Goal: Transaction & Acquisition: Purchase product/service

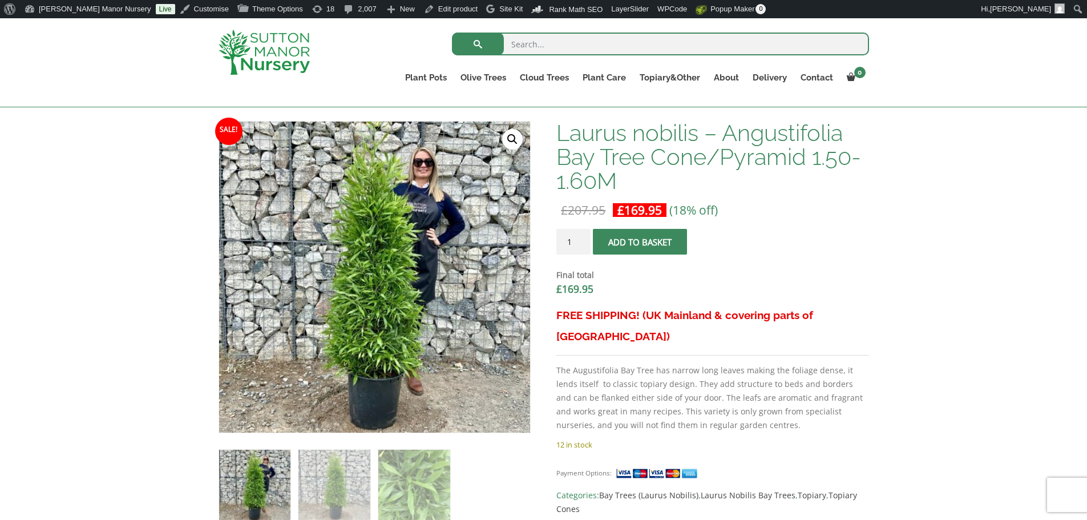
click at [293, 55] on img at bounding box center [264, 52] width 91 height 45
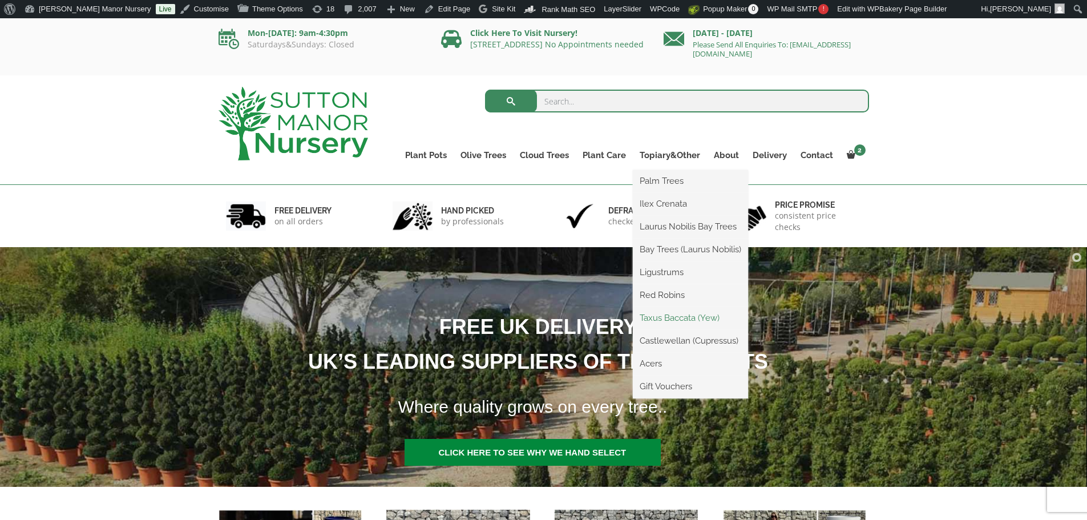
click at [663, 318] on link "Taxus Baccata (Yew)" at bounding box center [690, 317] width 115 height 17
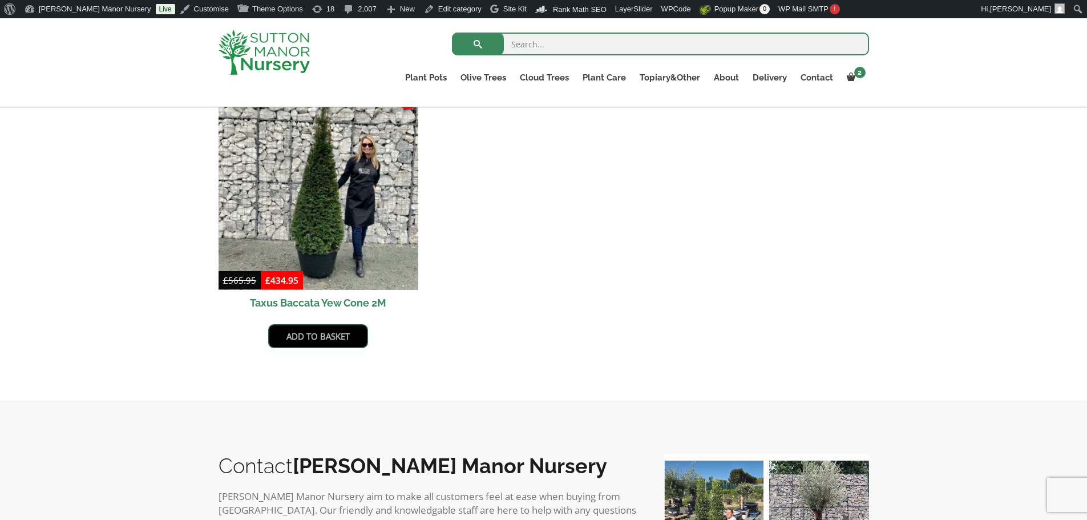
scroll to position [514, 0]
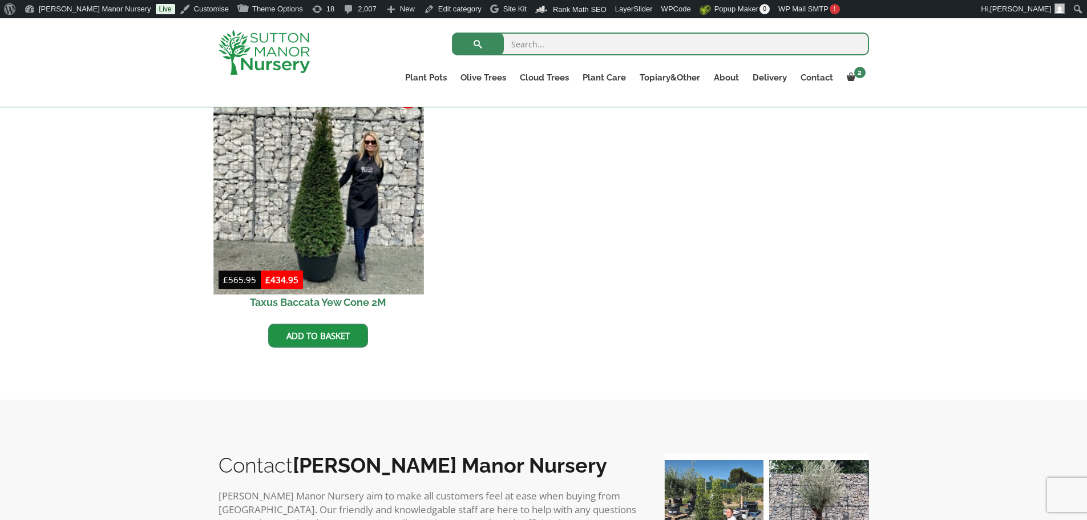
click at [299, 177] on img at bounding box center [318, 189] width 210 height 210
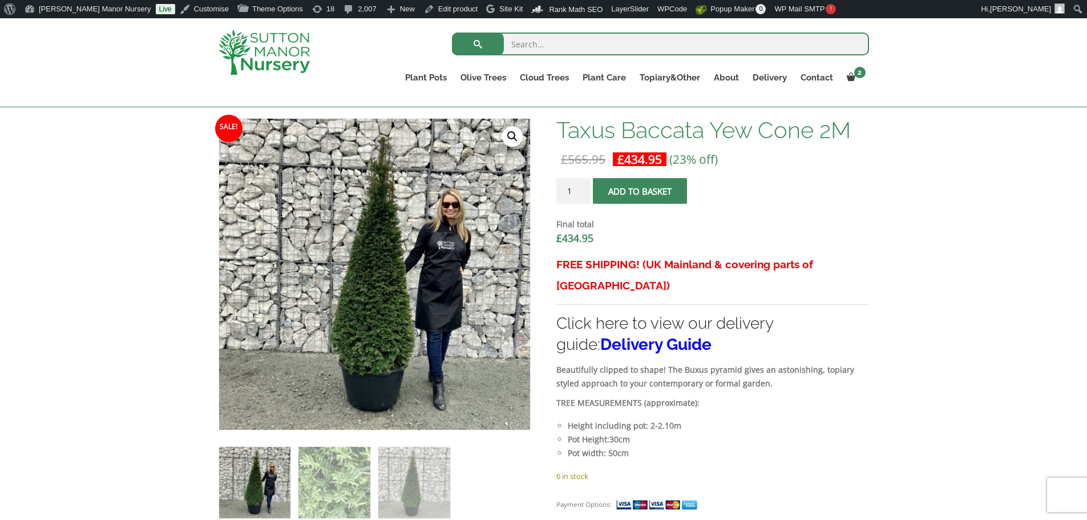
scroll to position [342, 0]
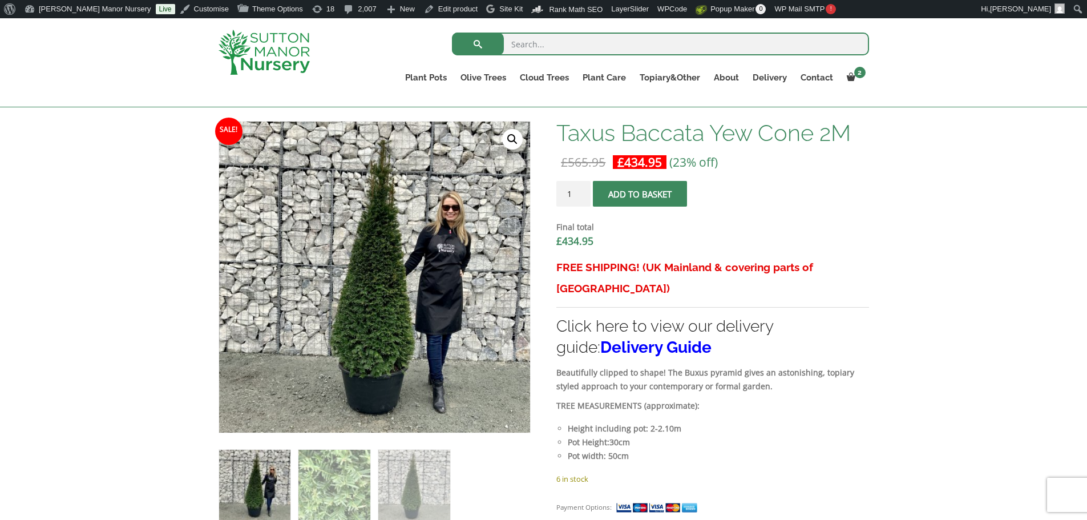
click at [525, 44] on input "search" at bounding box center [660, 44] width 417 height 23
type input "barolo 125"
click at [452, 33] on button "submit" at bounding box center [478, 44] width 52 height 23
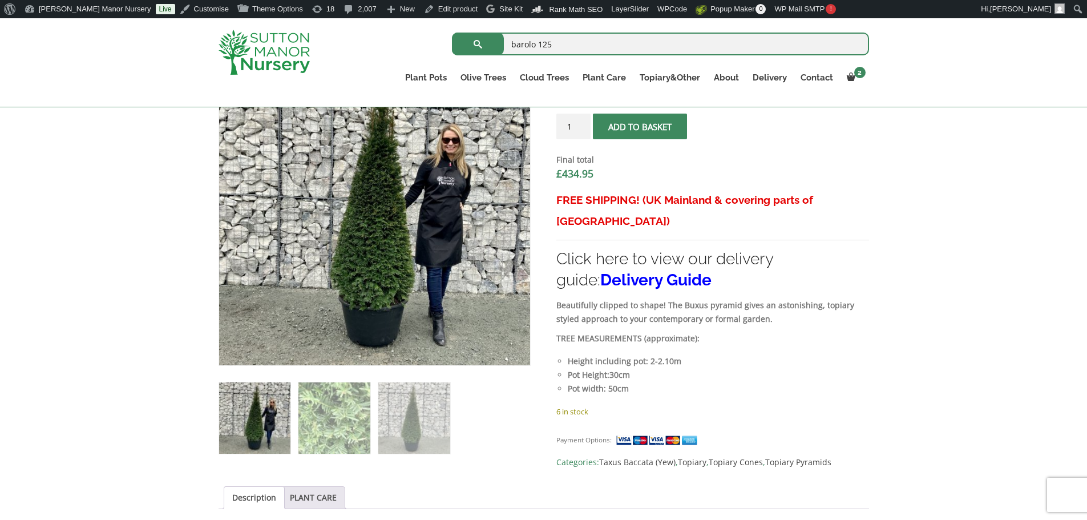
scroll to position [628, 0]
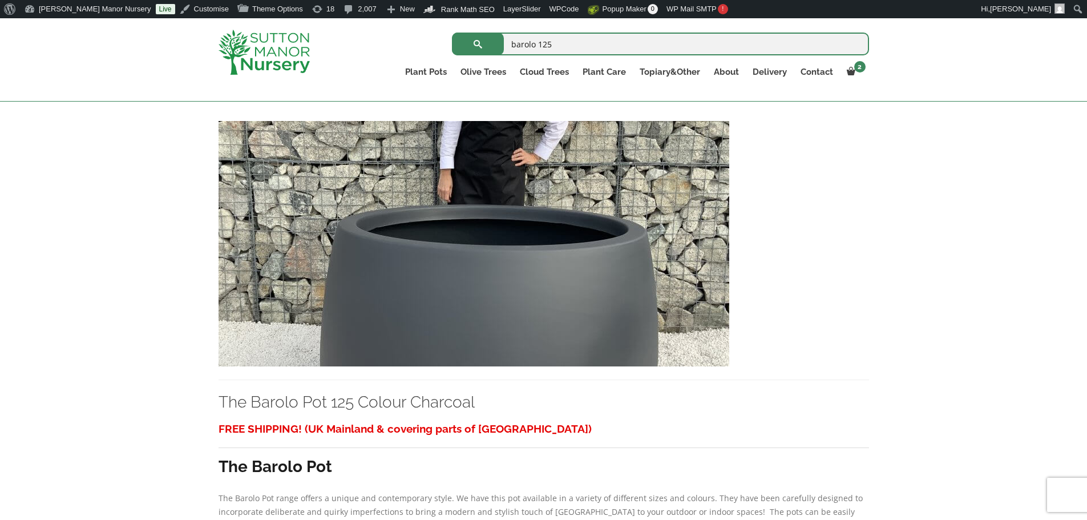
scroll to position [228, 0]
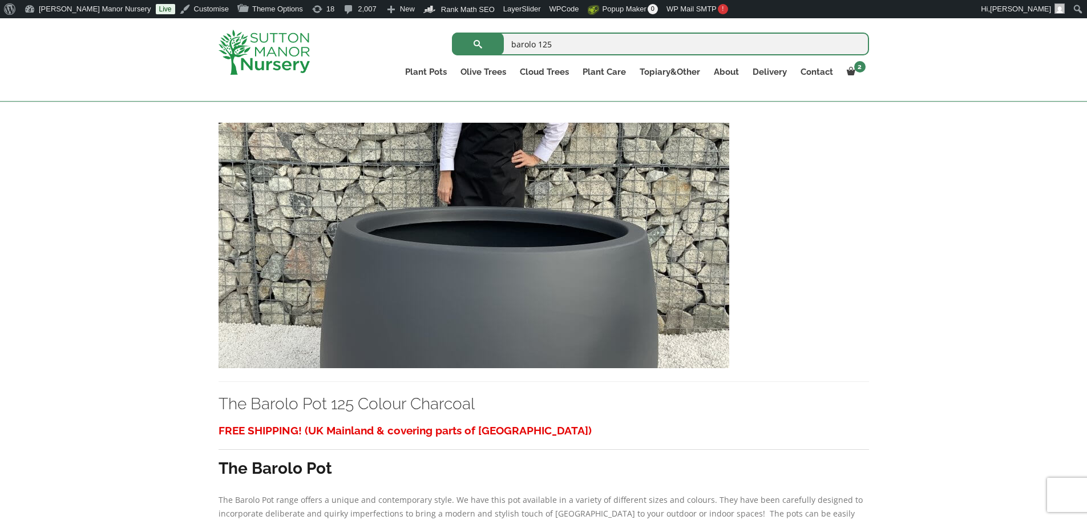
click at [483, 273] on img at bounding box center [474, 245] width 511 height 245
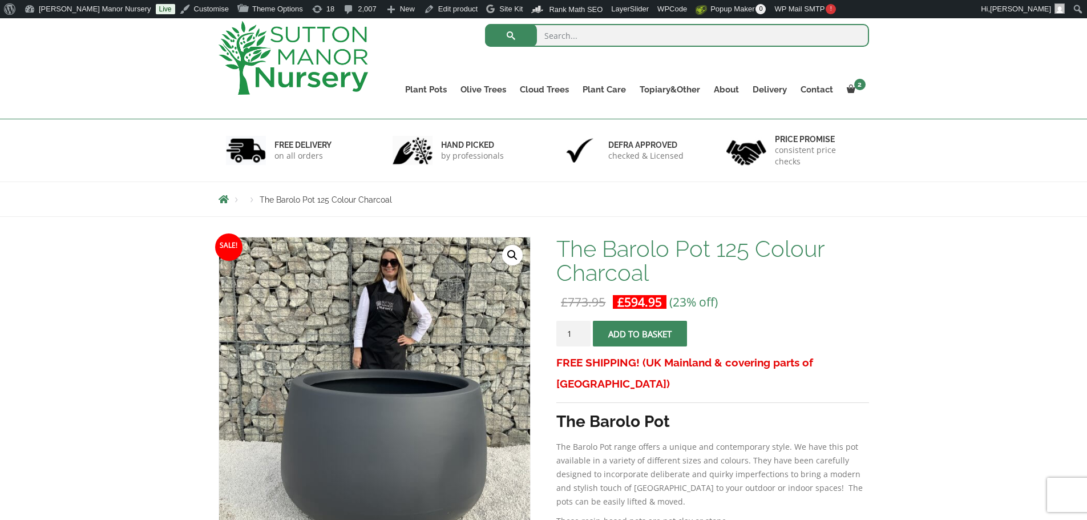
scroll to position [171, 0]
